Goal: Book appointment/travel/reservation

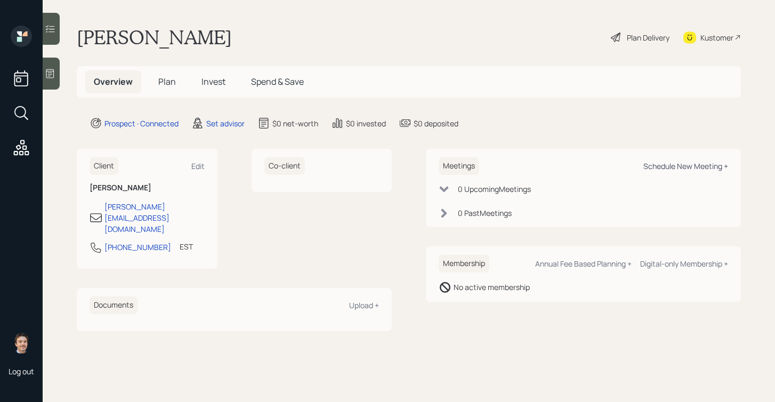
click at [686, 167] on div "Schedule New Meeting +" at bounding box center [685, 166] width 85 height 10
select select "round-[PERSON_NAME]"
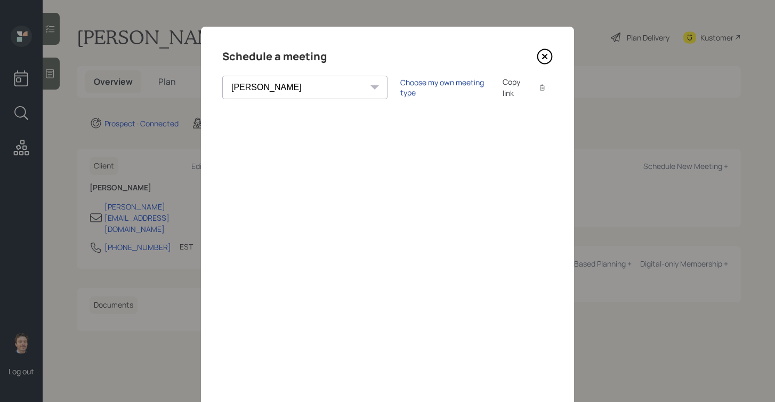
click at [400, 91] on div "Choose my own meeting type" at bounding box center [445, 87] width 90 height 20
click at [541, 54] on icon at bounding box center [545, 56] width 16 height 16
